Goal: Task Accomplishment & Management: Manage account settings

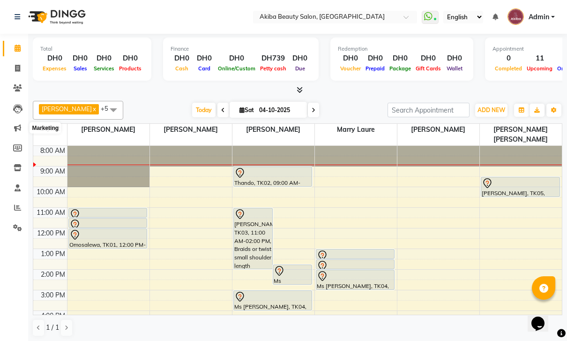
click at [16, 131] on icon at bounding box center [17, 127] width 7 height 7
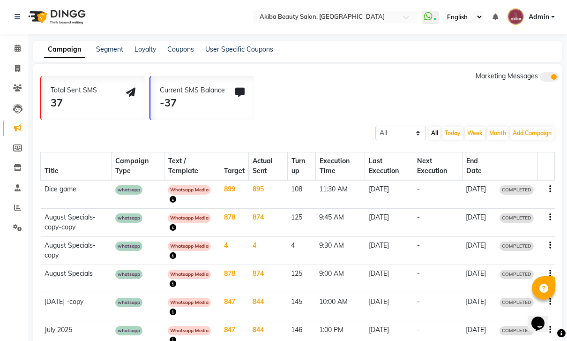
click at [525, 133] on button "Add Campaign" at bounding box center [532, 132] width 44 height 13
click at [545, 174] on div "WhatsApp (Direct)" at bounding box center [548, 176] width 79 height 14
select select "2"
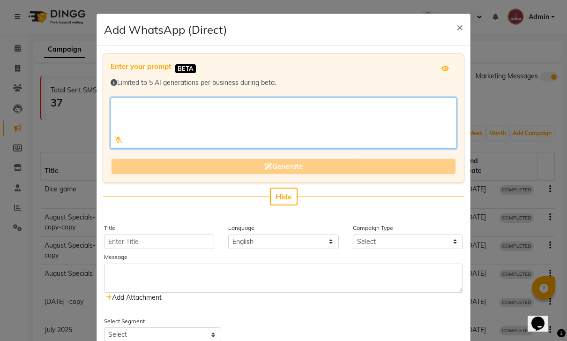
click at [142, 115] on textarea at bounding box center [284, 122] width 346 height 51
click at [129, 109] on textarea at bounding box center [284, 122] width 346 height 51
paste textarea "Get ready to flutter, wink, and slay all month long!"
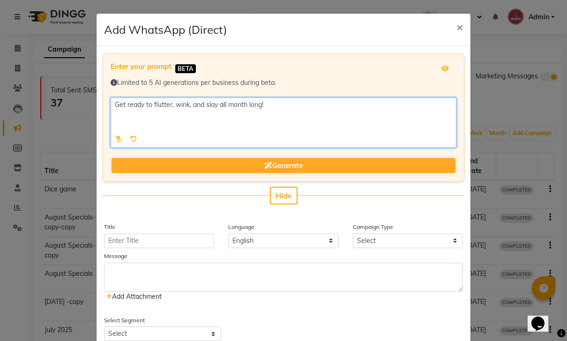
click at [135, 122] on textarea at bounding box center [284, 122] width 346 height 50
click at [303, 106] on textarea at bounding box center [284, 122] width 346 height 50
paste textarea "This month, Akiba Beauty Salon is serving up fabulous lash deals that’ll have e…"
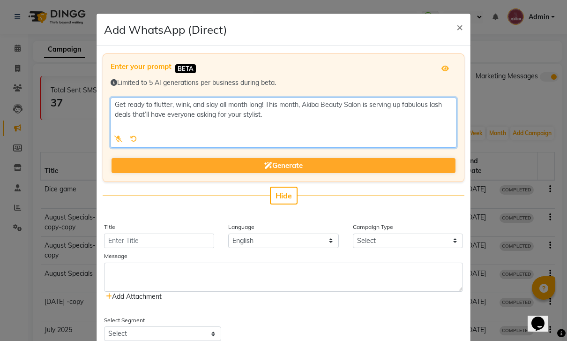
click at [134, 128] on textarea at bounding box center [284, 122] width 346 height 50
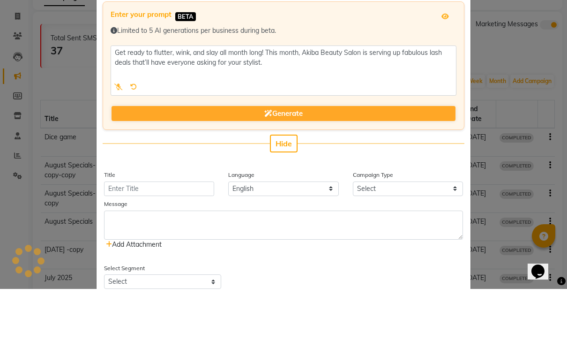
scroll to position [52, 0]
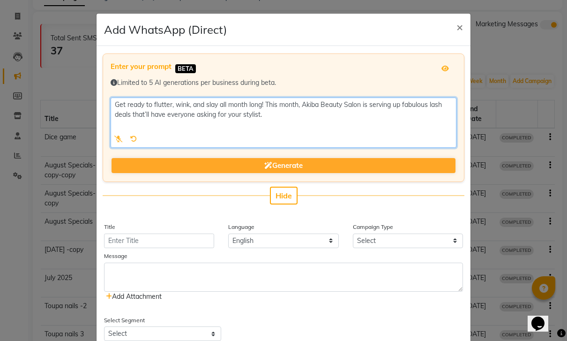
click at [279, 122] on textarea at bounding box center [284, 122] width 346 height 50
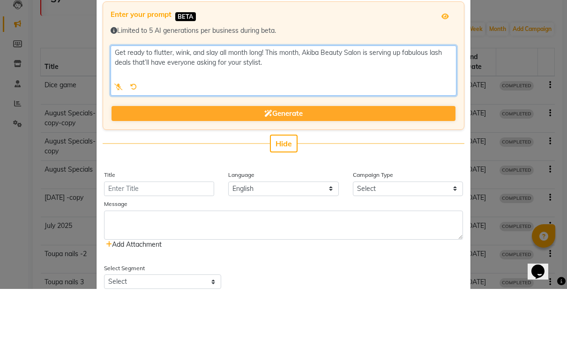
click at [132, 97] on textarea at bounding box center [284, 122] width 346 height 50
paste textarea "💋 What’s on the glam menu: Classic, hybrid & volume lash sets Expert lash artis…"
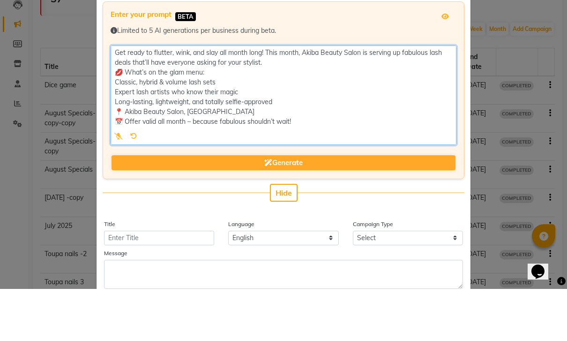
click at [124, 97] on textarea at bounding box center [284, 146] width 346 height 99
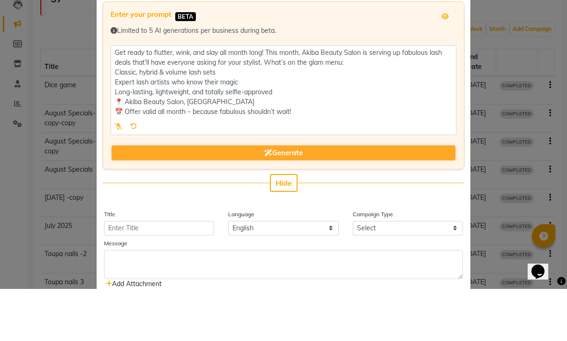
scroll to position [104, 0]
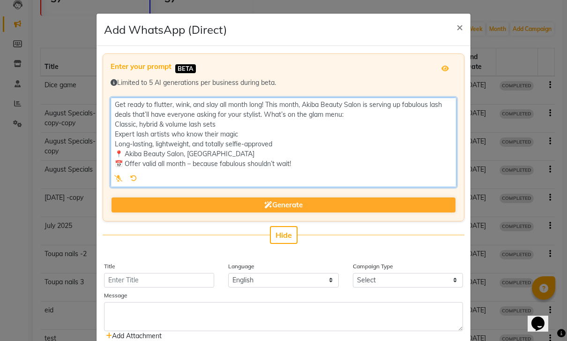
click at [265, 114] on textarea at bounding box center [284, 141] width 346 height 89
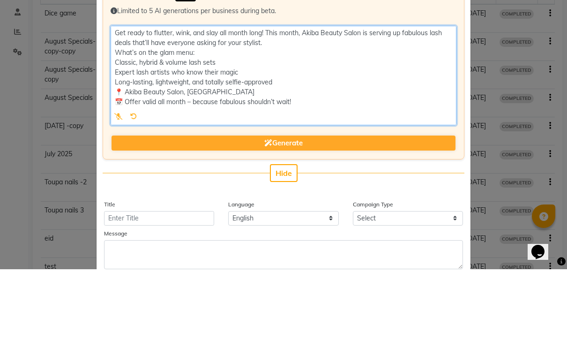
click at [128, 97] on textarea at bounding box center [284, 146] width 346 height 99
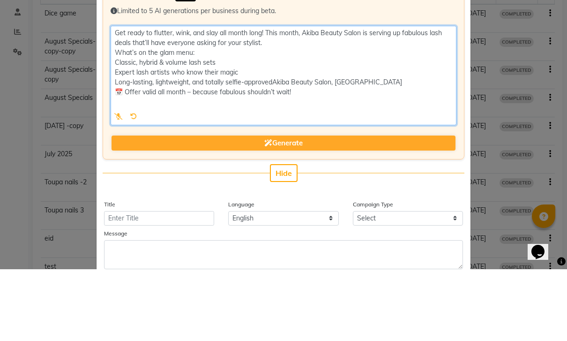
scroll to position [0, 0]
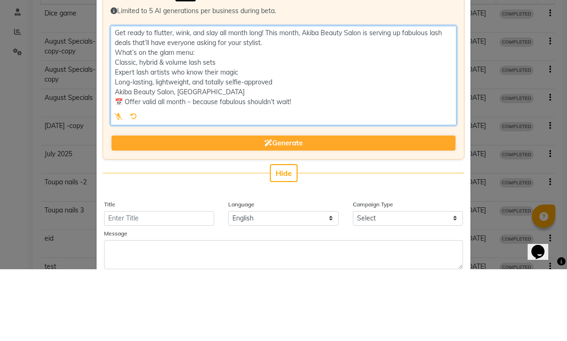
click at [219, 97] on textarea at bounding box center [284, 146] width 346 height 99
click at [128, 101] on textarea at bounding box center [284, 146] width 346 height 99
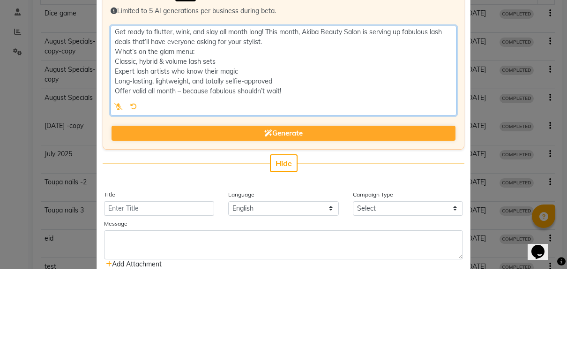
scroll to position [0, 0]
click at [115, 97] on textarea at bounding box center [284, 141] width 346 height 89
click at [117, 97] on textarea at bounding box center [284, 141] width 346 height 89
click at [364, 104] on textarea at bounding box center [284, 141] width 346 height 89
click at [112, 97] on textarea at bounding box center [284, 141] width 346 height 89
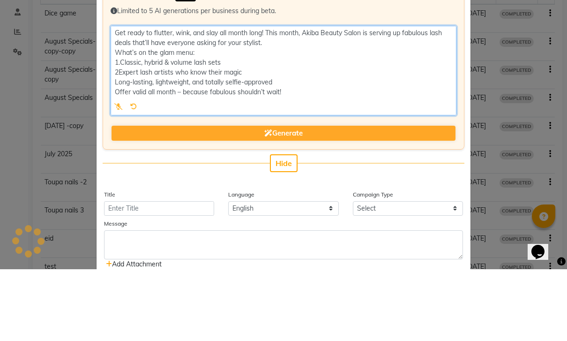
scroll to position [0, 0]
click at [119, 97] on textarea at bounding box center [284, 141] width 346 height 89
type textarea "Get ready to flutter, wink, and slay all month long! This month, Akiba Beauty S…"
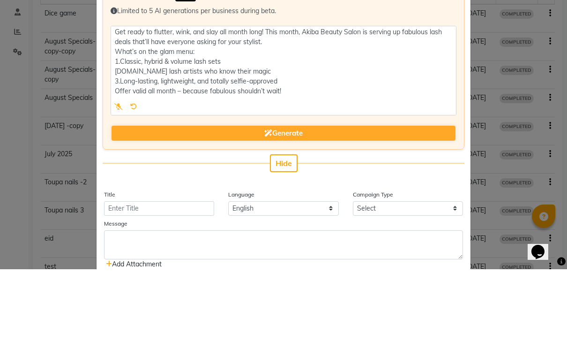
scroll to position [163, 0]
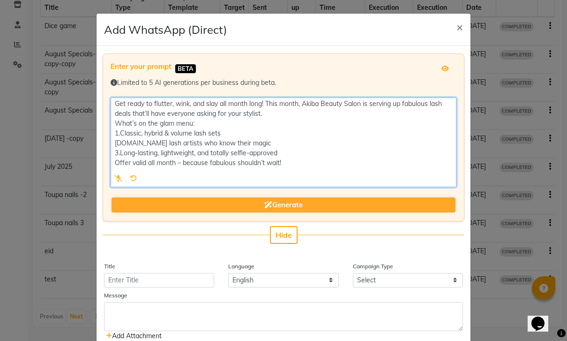
click at [126, 106] on textarea at bounding box center [284, 141] width 346 height 89
click at [121, 108] on textarea at bounding box center [284, 141] width 346 height 89
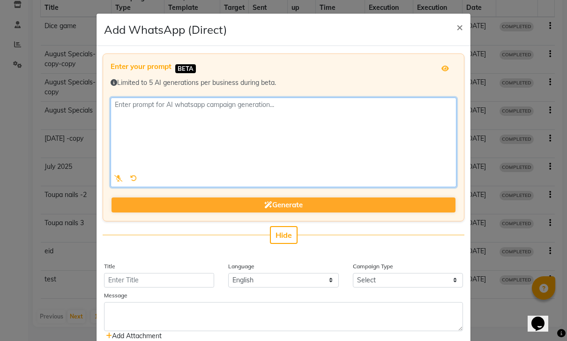
scroll to position [0, 0]
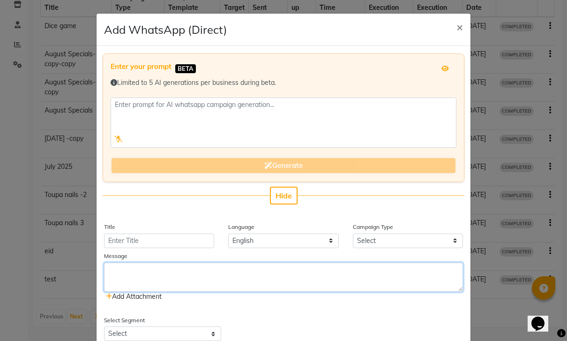
click at [145, 272] on textarea at bounding box center [283, 276] width 359 height 29
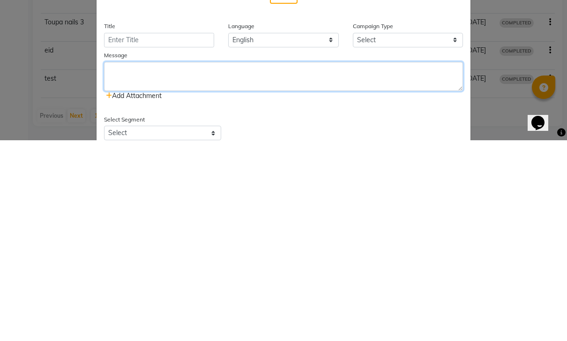
click at [121, 262] on textarea at bounding box center [283, 276] width 359 height 29
paste textarea "Get ready to flutter, wink, and slay all month long! This month, Akiba Beauty S…"
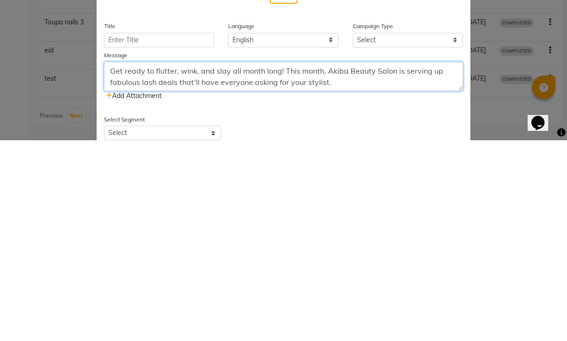
scroll to position [56, 0]
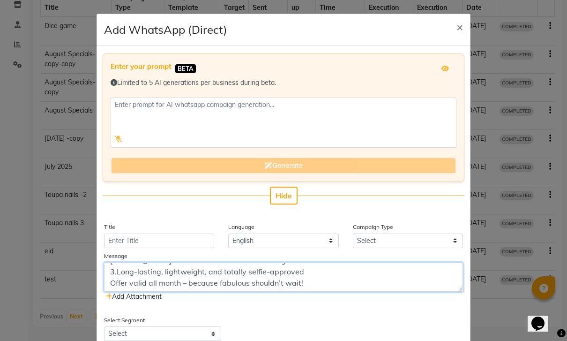
type textarea "Get ready to flutter, wink, and slay all month long! This month, Akiba Beauty S…"
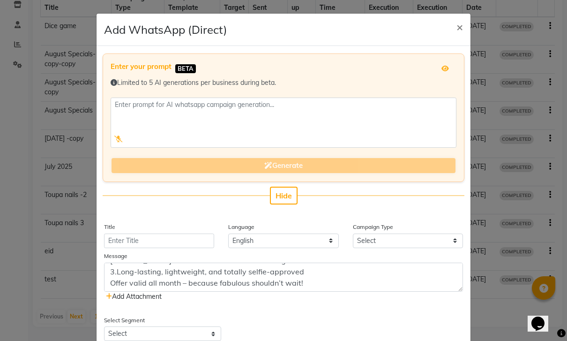
click at [138, 296] on span "Add Attachment" at bounding box center [134, 296] width 56 height 8
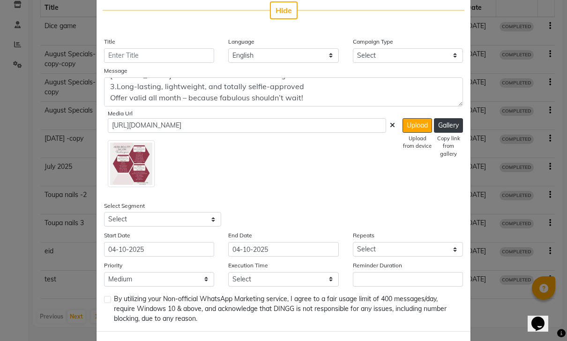
scroll to position [185, 0]
click at [413, 132] on button "Upload" at bounding box center [417, 126] width 30 height 15
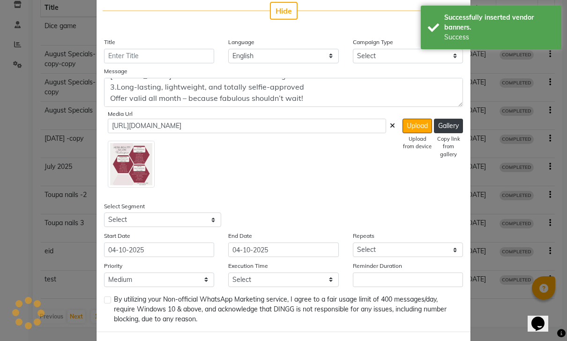
type input "[URL][DOMAIN_NAME]"
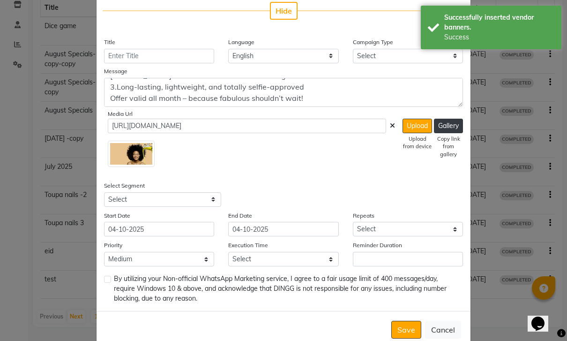
click at [416, 127] on button "Upload" at bounding box center [417, 126] width 30 height 15
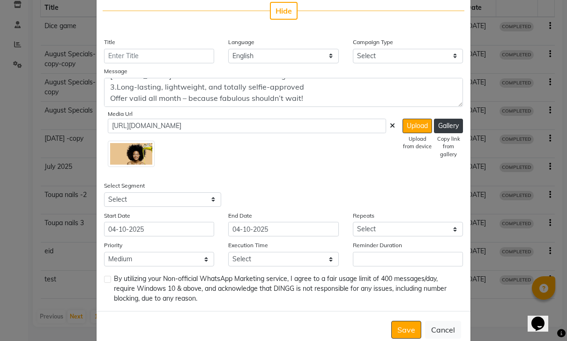
click at [416, 129] on button "Upload" at bounding box center [417, 126] width 30 height 15
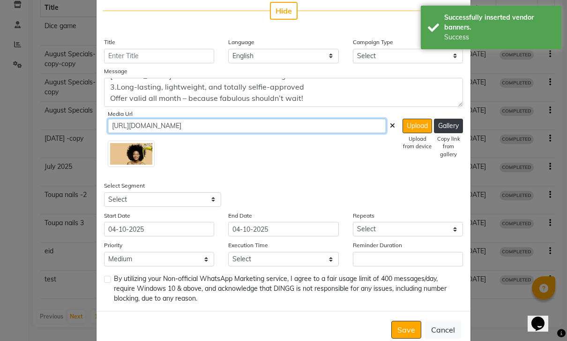
click at [241, 131] on input "[URL][DOMAIN_NAME]" at bounding box center [247, 126] width 278 height 15
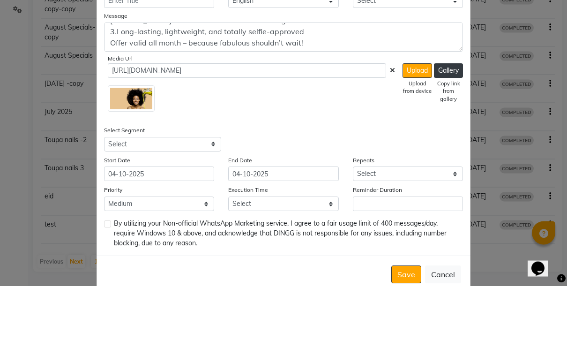
click at [449, 119] on button "Gallery" at bounding box center [448, 126] width 29 height 15
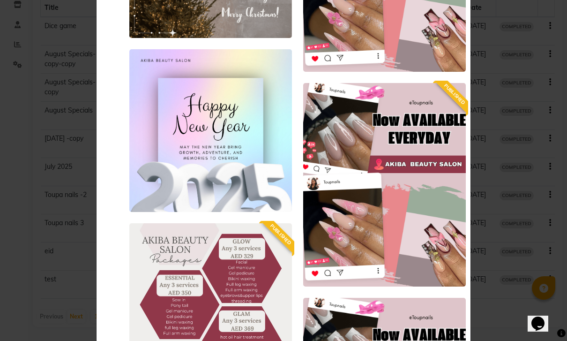
scroll to position [1369, 0]
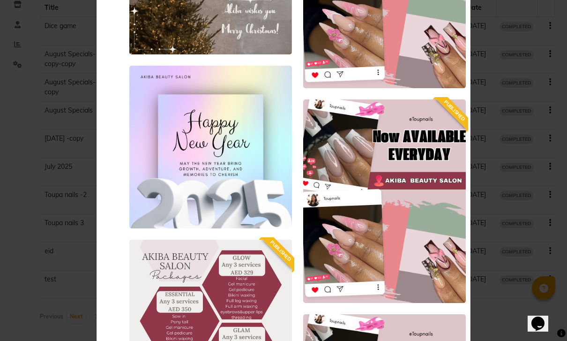
click at [0, 0] on icon at bounding box center [0, 0] width 0 height 0
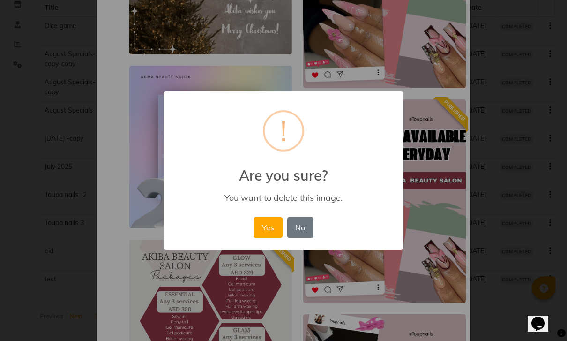
click at [267, 233] on button "Yes" at bounding box center [267, 227] width 29 height 21
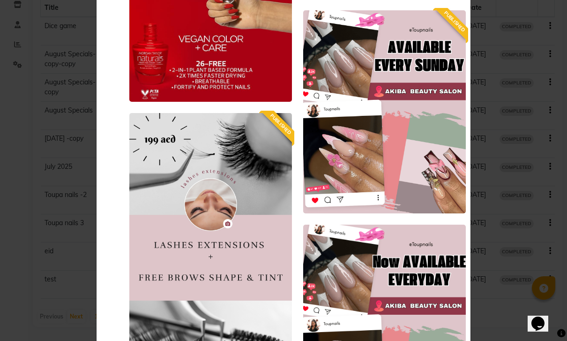
scroll to position [651, 0]
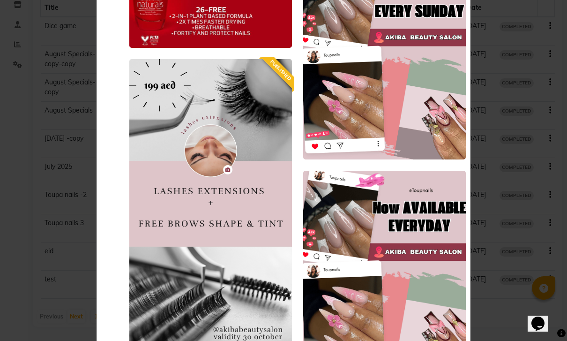
click at [0, 0] on icon at bounding box center [0, 0] width 0 height 0
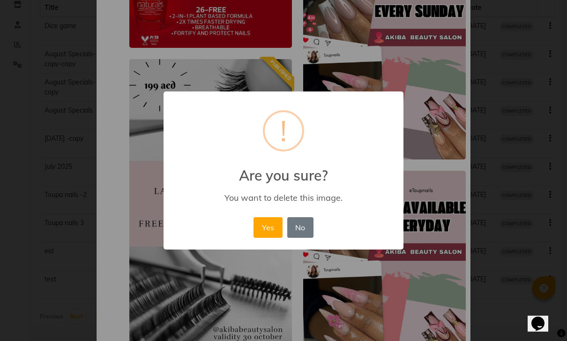
click at [266, 234] on button "Yes" at bounding box center [267, 227] width 29 height 21
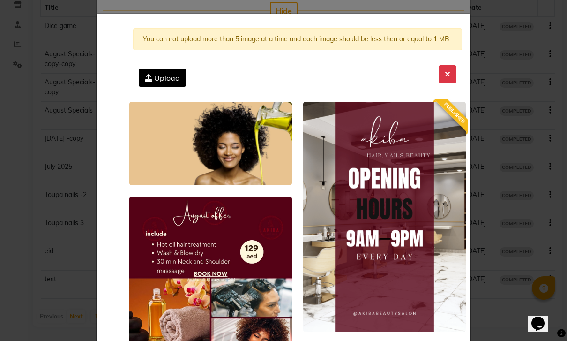
scroll to position [0, 0]
click at [162, 82] on span "Upload" at bounding box center [167, 77] width 26 height 9
click at [0, 0] on input "Upload" at bounding box center [0, 0] width 0 height 0
click at [174, 86] on label "Upload" at bounding box center [162, 78] width 47 height 18
click at [0, 0] on input "Upload" at bounding box center [0, 0] width 0 height 0
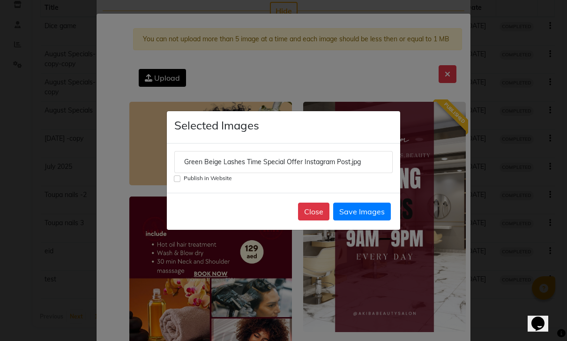
click at [377, 220] on button "Save Images" at bounding box center [362, 211] width 58 height 18
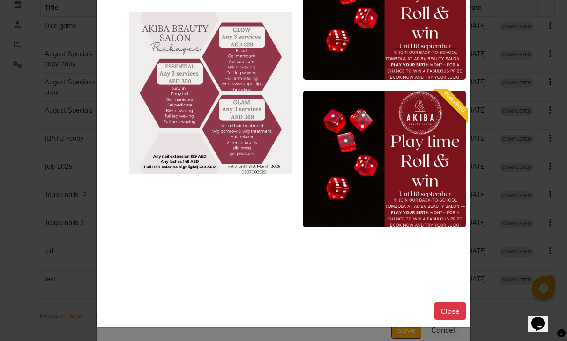
scroll to position [2422, 0]
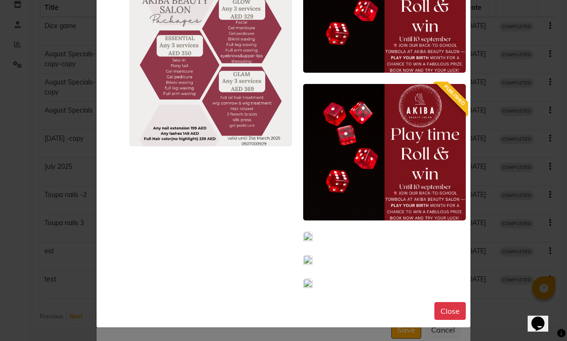
click at [0, 0] on icon at bounding box center [0, 0] width 0 height 0
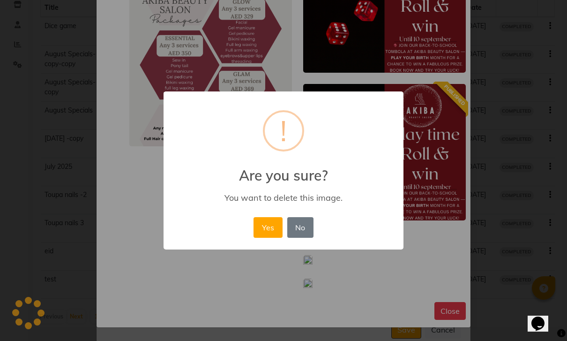
click at [270, 232] on button "Yes" at bounding box center [267, 227] width 29 height 21
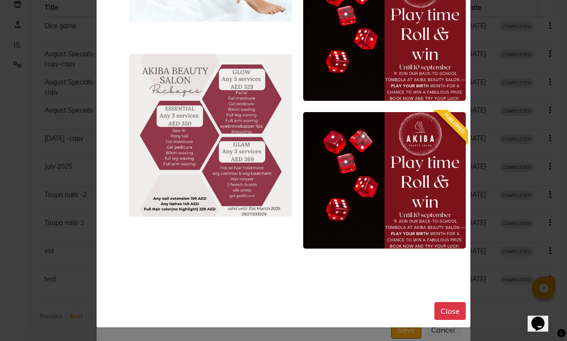
scroll to position [2281, 0]
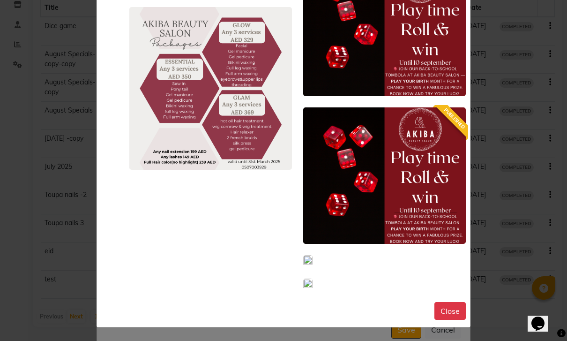
click at [312, 278] on img at bounding box center [307, 284] width 9 height 12
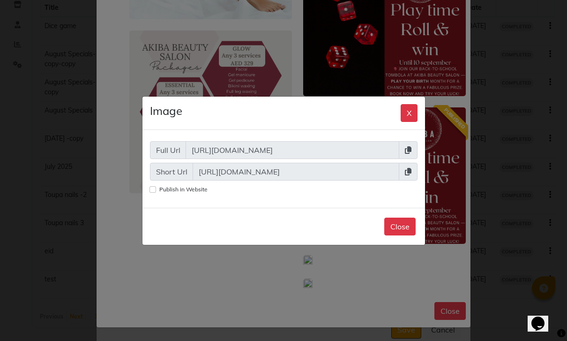
click at [408, 104] on button "X" at bounding box center [409, 113] width 17 height 18
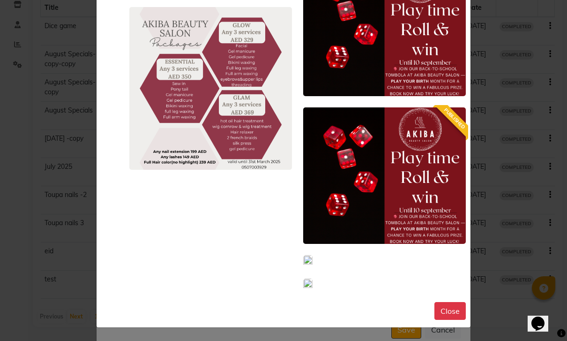
click at [0, 0] on icon at bounding box center [0, 0] width 0 height 0
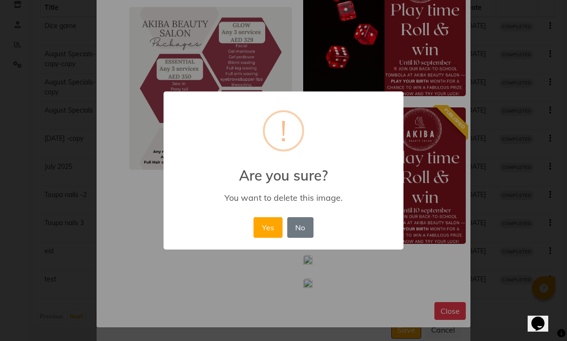
click at [270, 230] on button "Yes" at bounding box center [267, 227] width 29 height 21
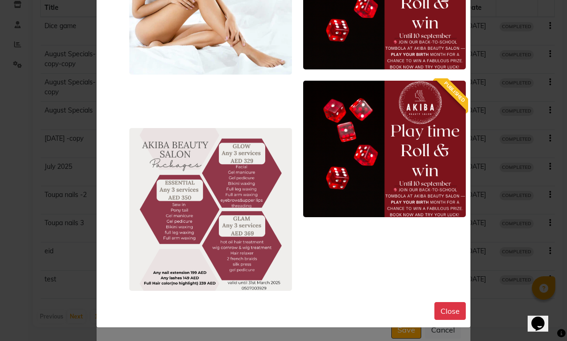
scroll to position [2315, 0]
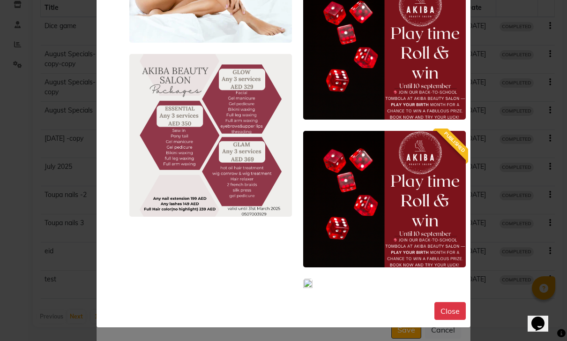
click at [312, 278] on img at bounding box center [307, 284] width 9 height 12
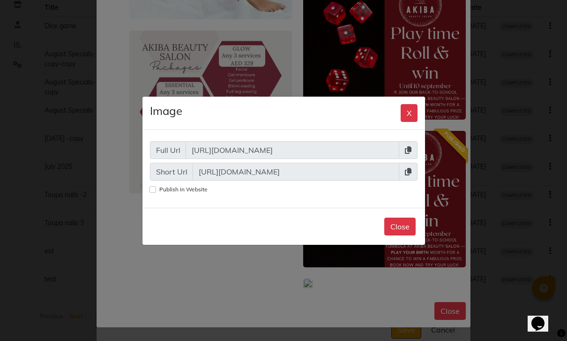
scroll to position [2309, 0]
click at [159, 185] on label "Publish in Website" at bounding box center [183, 189] width 48 height 8
click at [156, 186] on input "Publish in Website" at bounding box center [152, 189] width 7 height 7
checkbox input "true"
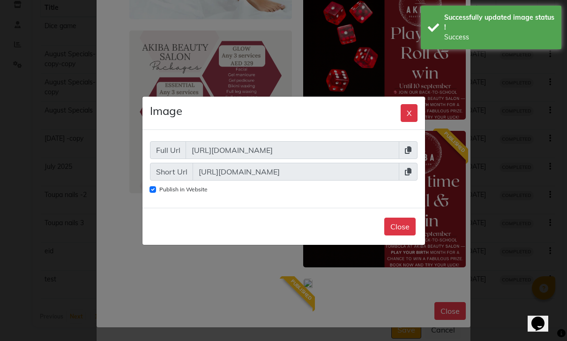
click at [410, 168] on icon at bounding box center [408, 171] width 7 height 7
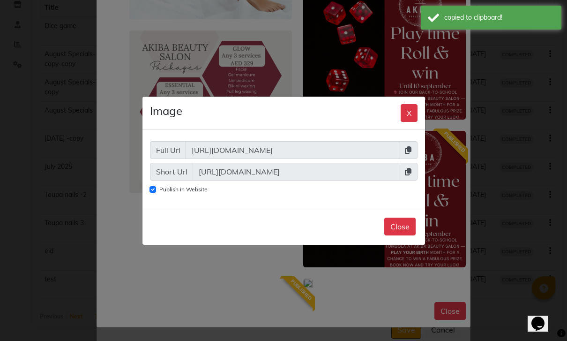
click at [404, 104] on button "X" at bounding box center [409, 113] width 17 height 18
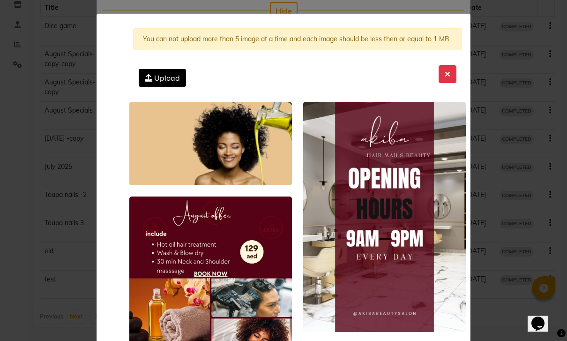
scroll to position [0, 0]
click at [447, 74] on icon at bounding box center [448, 73] width 6 height 7
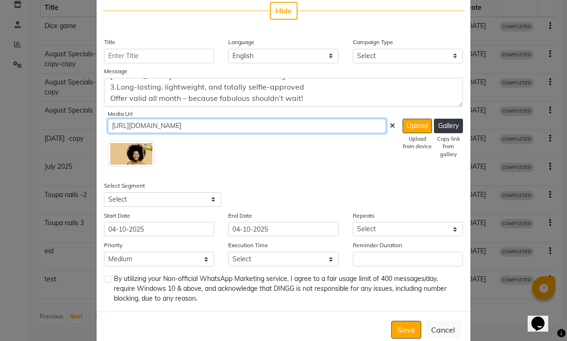
click at [240, 128] on input "[URL][DOMAIN_NAME]" at bounding box center [247, 126] width 278 height 15
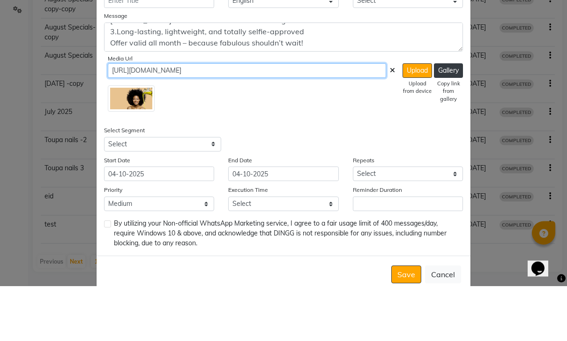
click at [384, 119] on input "[URL][DOMAIN_NAME]" at bounding box center [247, 126] width 278 height 15
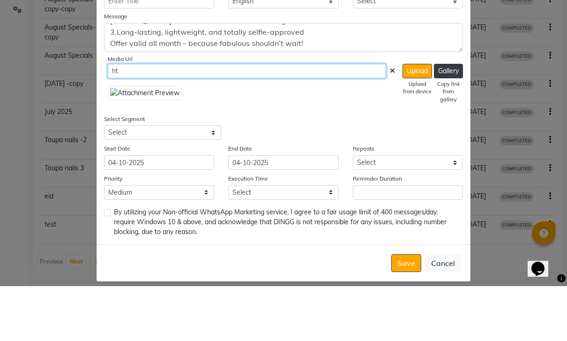
type input "h"
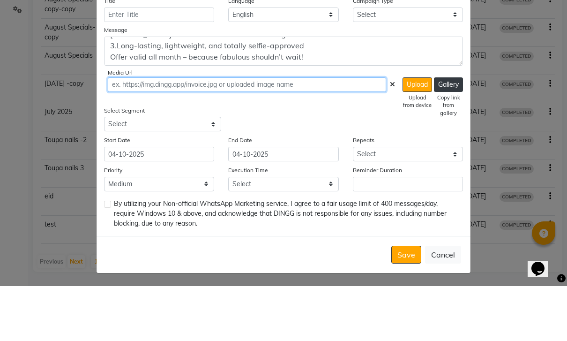
click at [130, 132] on input "text" at bounding box center [247, 139] width 278 height 15
paste input "[URL][DOMAIN_NAME]"
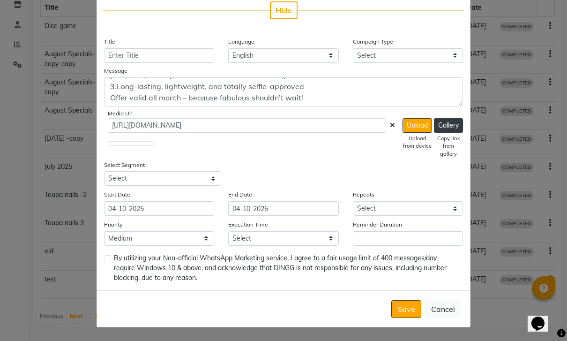
scroll to position [225, 0]
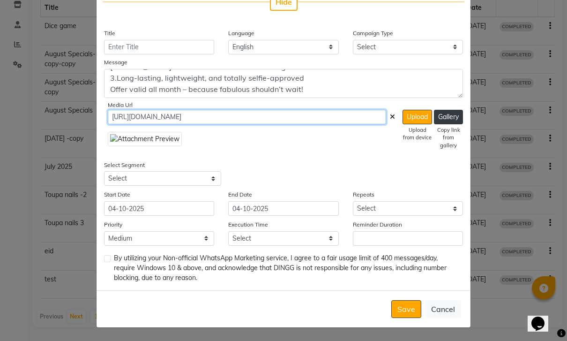
type input "[URL][DOMAIN_NAME]"
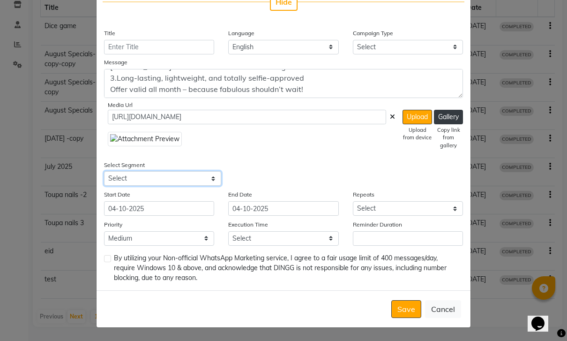
click at [185, 183] on select "Select All Customers All [DEMOGRAPHIC_DATA] Customer All [DEMOGRAPHIC_DATA] Cus…" at bounding box center [162, 178] width 117 height 15
select select "22792"
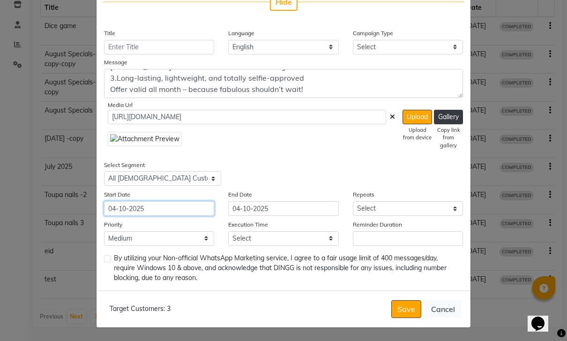
click at [166, 208] on input "04-10-2025" at bounding box center [159, 208] width 110 height 15
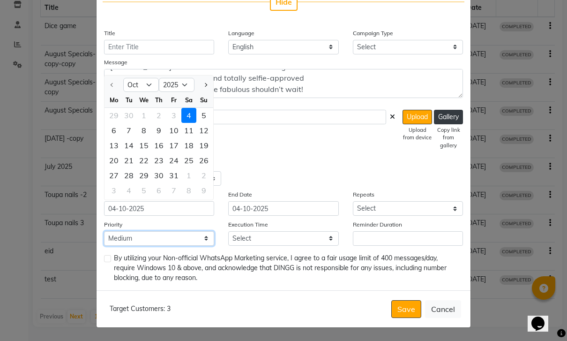
click at [171, 239] on select "Low Medium High" at bounding box center [159, 238] width 110 height 15
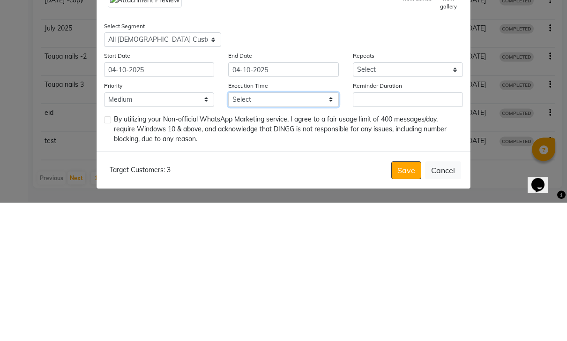
click at [295, 231] on select "Select 09:00 AM 09:15 AM 09:30 AM 09:45 AM 10:00 AM 10:15 AM 10:30 AM 10:45 AM …" at bounding box center [283, 238] width 110 height 15
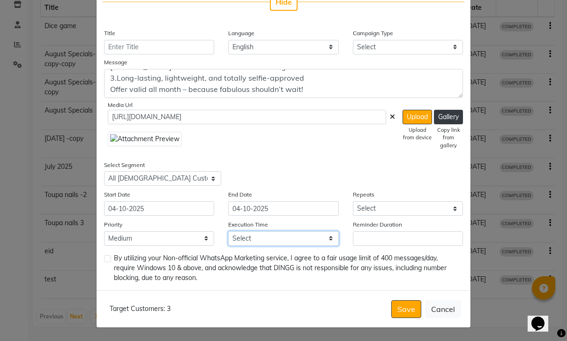
select select "675"
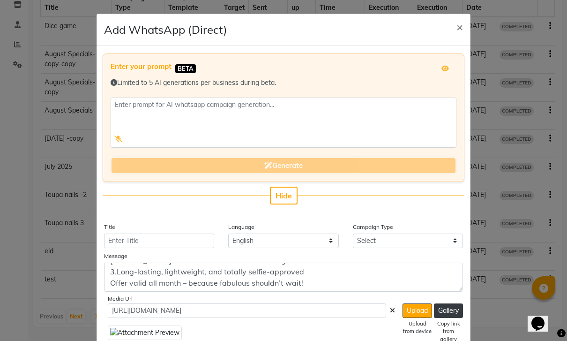
scroll to position [0, 0]
click at [413, 239] on select "Select Birthday Anniversary Promotional Service reminder" at bounding box center [408, 240] width 110 height 15
select select "3"
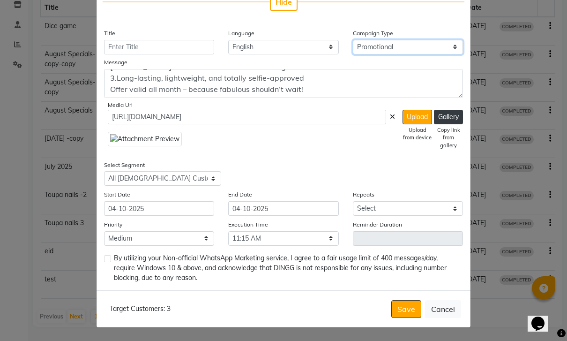
scroll to position [225, 0]
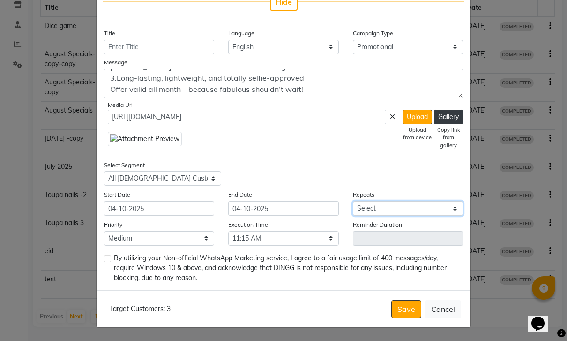
click at [409, 207] on select "Select Once Daily Alternate Day Weekly Monthly Yearly" at bounding box center [408, 208] width 110 height 15
select select "1"
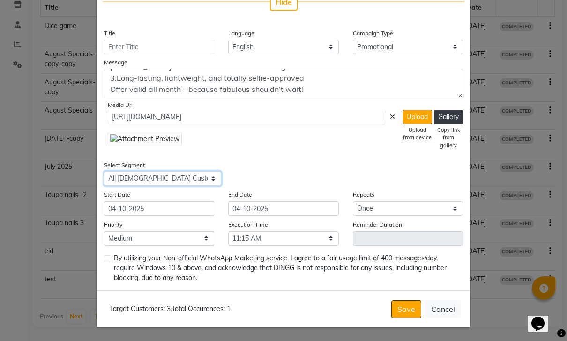
click at [188, 185] on select "Select All Customers All [DEMOGRAPHIC_DATA] Customer All [DEMOGRAPHIC_DATA] Cus…" at bounding box center [162, 178] width 117 height 15
select select "22791"
click at [106, 256] on label at bounding box center [107, 258] width 7 height 7
click at [106, 256] on input "checkbox" at bounding box center [107, 259] width 6 height 6
checkbox input "true"
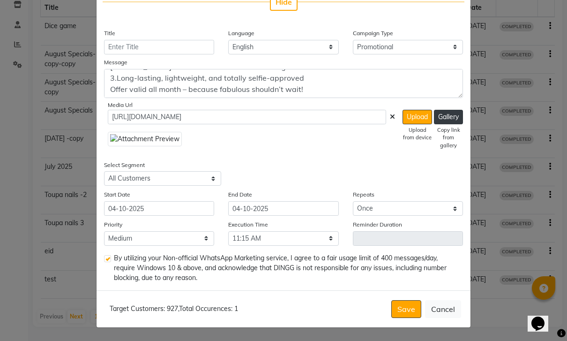
click at [415, 312] on button "Save" at bounding box center [406, 309] width 30 height 18
click at [162, 40] on input "Title" at bounding box center [159, 47] width 110 height 15
type input "Lashes time"
click at [413, 306] on button "Save" at bounding box center [406, 309] width 30 height 18
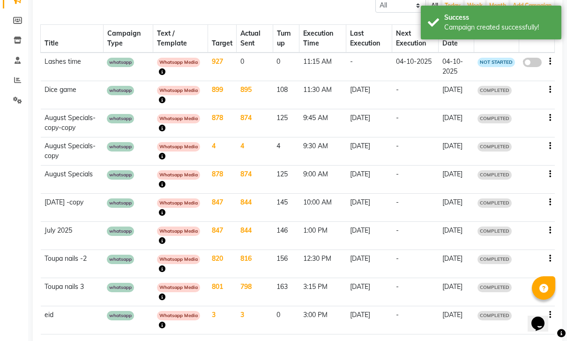
scroll to position [133, 0]
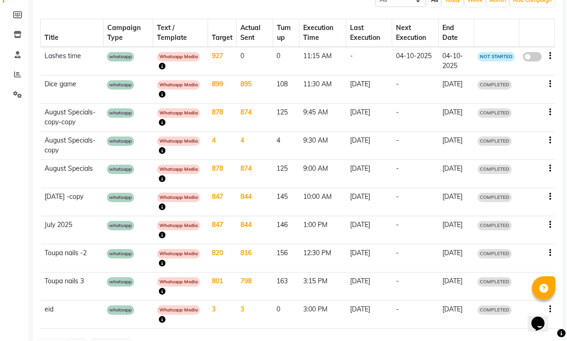
click at [165, 65] on icon "button" at bounding box center [162, 66] width 7 height 7
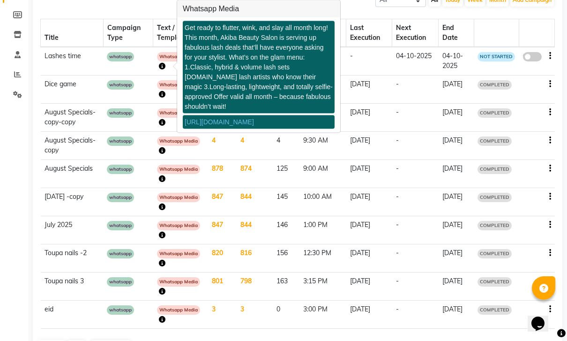
click at [444, 340] on div "Previous Next 10 20 50 100" at bounding box center [298, 346] width 522 height 13
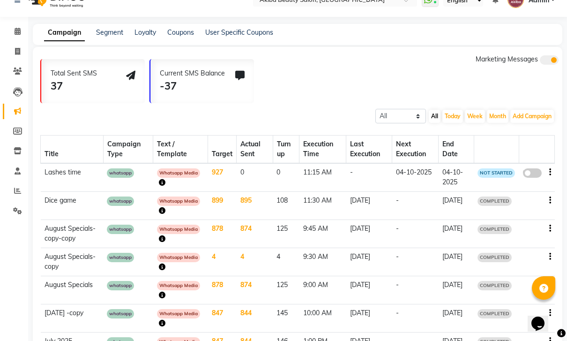
scroll to position [0, 0]
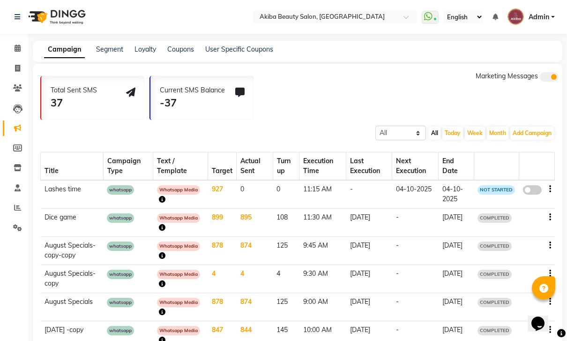
click at [532, 194] on span at bounding box center [532, 189] width 19 height 9
click at [535, 191] on input "false" at bounding box center [535, 191] width 0 height 0
select select "3"
select select "22791"
select select "1"
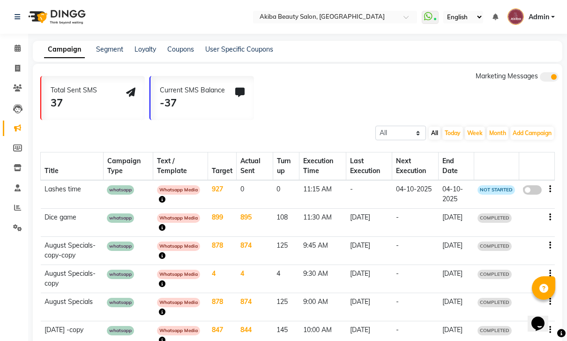
select select "2"
select select "675"
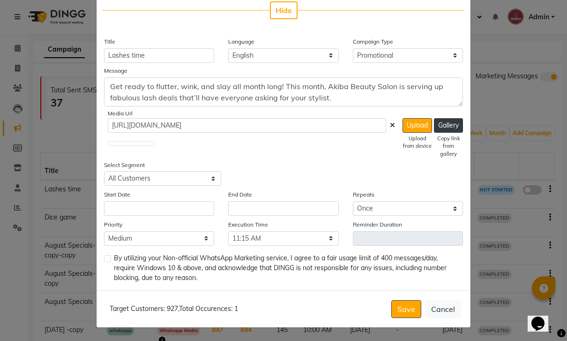
scroll to position [226, 0]
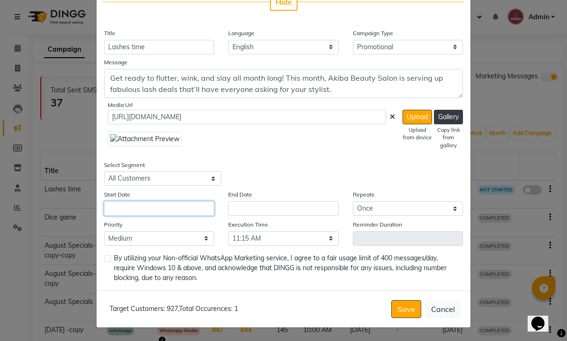
click at [170, 212] on input "text" at bounding box center [159, 208] width 110 height 15
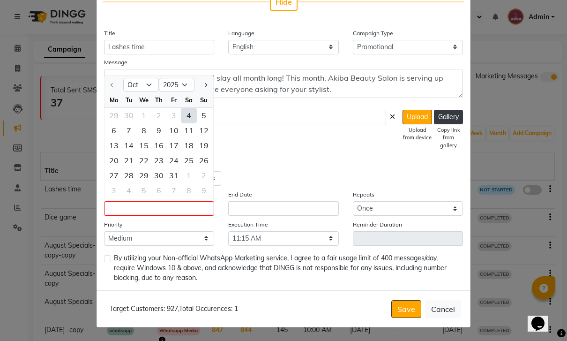
click at [188, 115] on div "4" at bounding box center [188, 115] width 15 height 15
type input "04-10-2025"
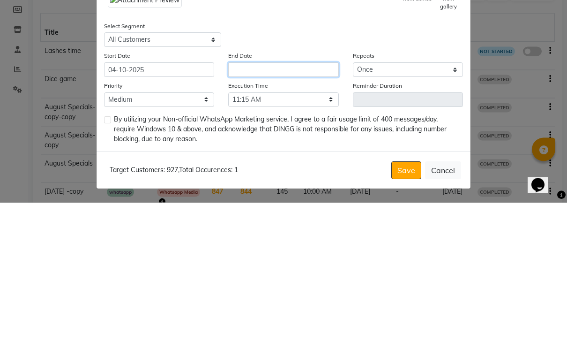
click at [286, 201] on input "text" at bounding box center [283, 208] width 110 height 15
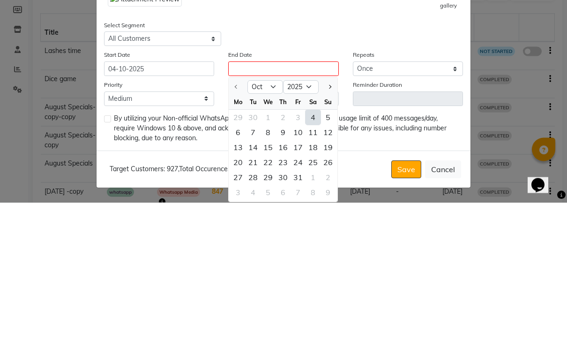
scroll to position [139, 0]
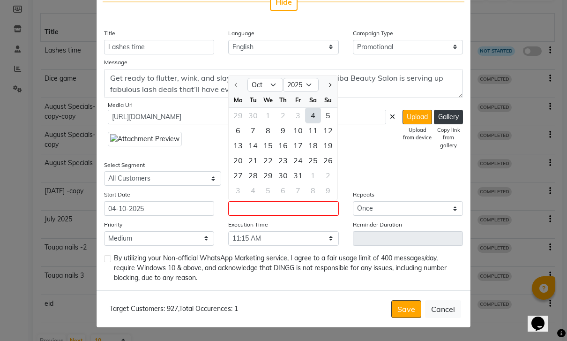
click at [316, 117] on div "4" at bounding box center [312, 115] width 15 height 15
type input "04-10-2025"
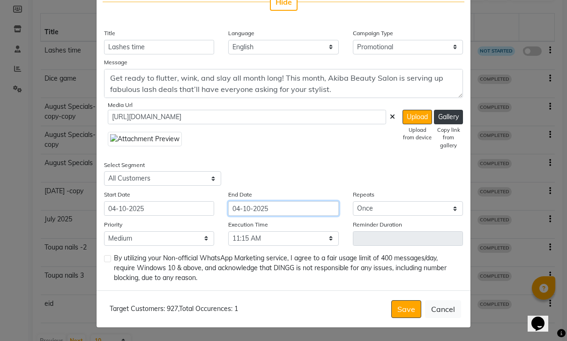
scroll to position [138, 0]
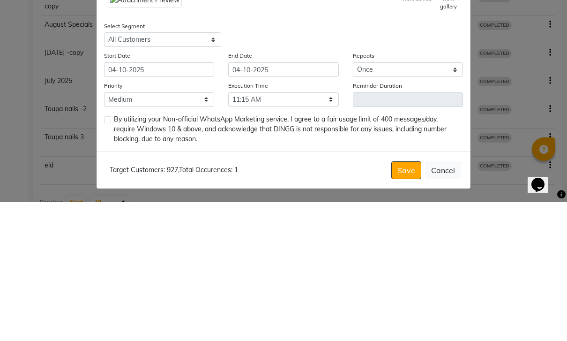
click at [110, 255] on label at bounding box center [107, 258] width 7 height 7
click at [110, 256] on input "checkbox" at bounding box center [107, 259] width 6 height 6
checkbox input "true"
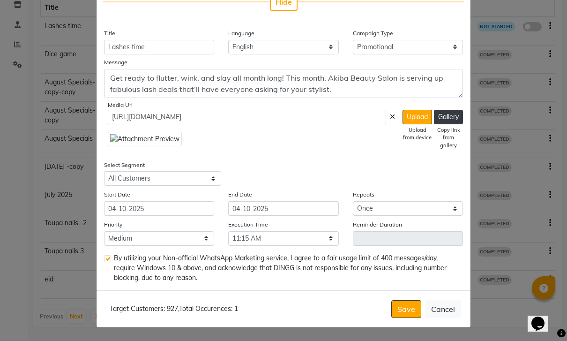
click at [413, 307] on button "Save" at bounding box center [406, 309] width 30 height 18
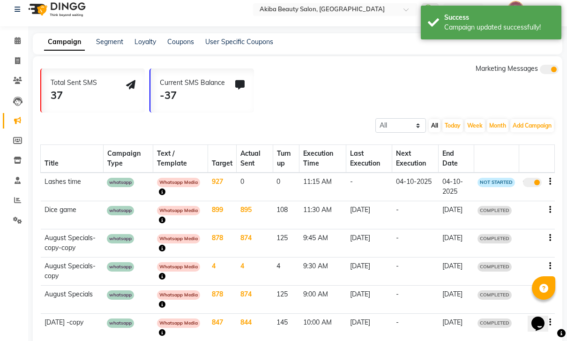
scroll to position [0, 0]
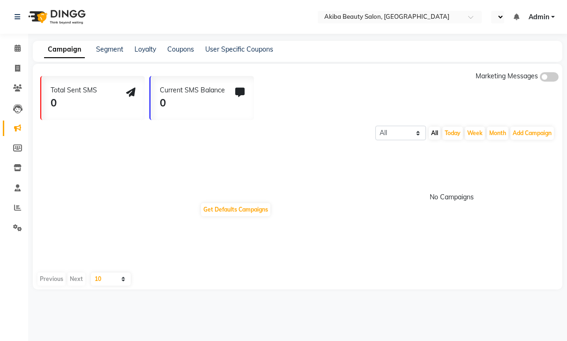
select select "en"
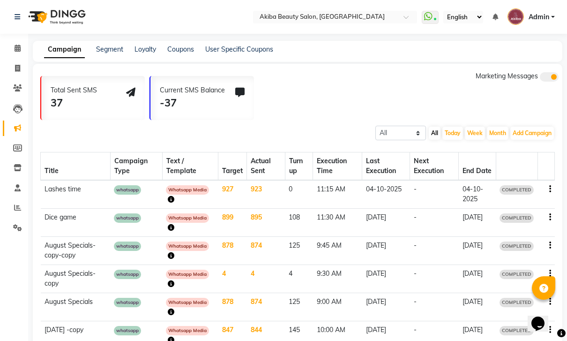
click at [10, 207] on span at bounding box center [17, 207] width 16 height 11
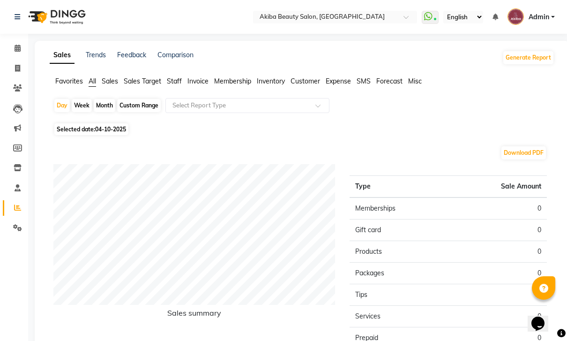
click at [7, 232] on link "Settings" at bounding box center [14, 227] width 22 height 15
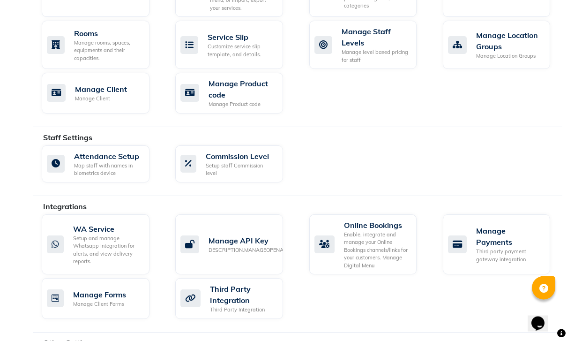
scroll to position [453, 0]
click at [88, 234] on div "Setup and manage Whatsapp Integration for alerts, and view delivery reports." at bounding box center [107, 249] width 69 height 31
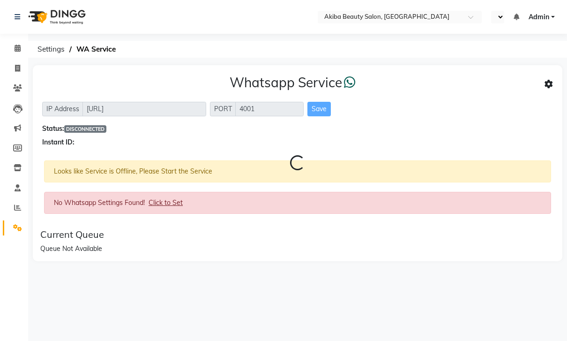
select select "en"
